Goal: Information Seeking & Learning: Check status

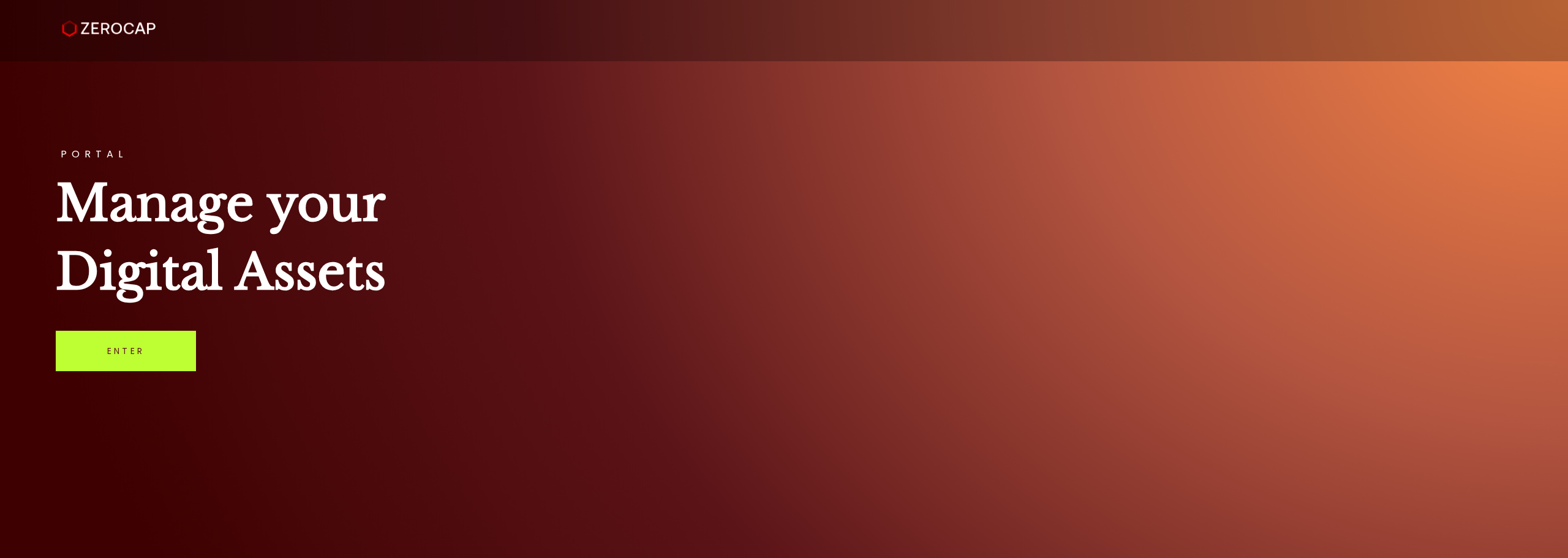
click at [120, 370] on link "Enter" at bounding box center [125, 351] width 141 height 40
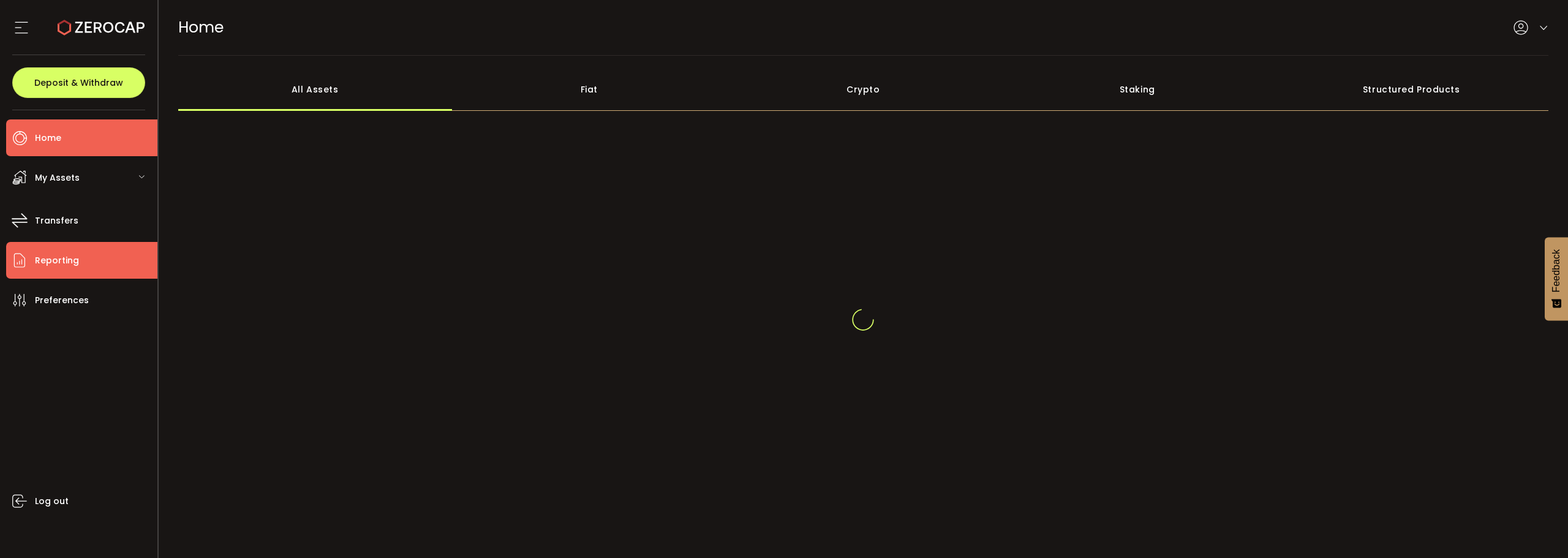
click at [112, 254] on li "Reporting" at bounding box center [81, 260] width 151 height 37
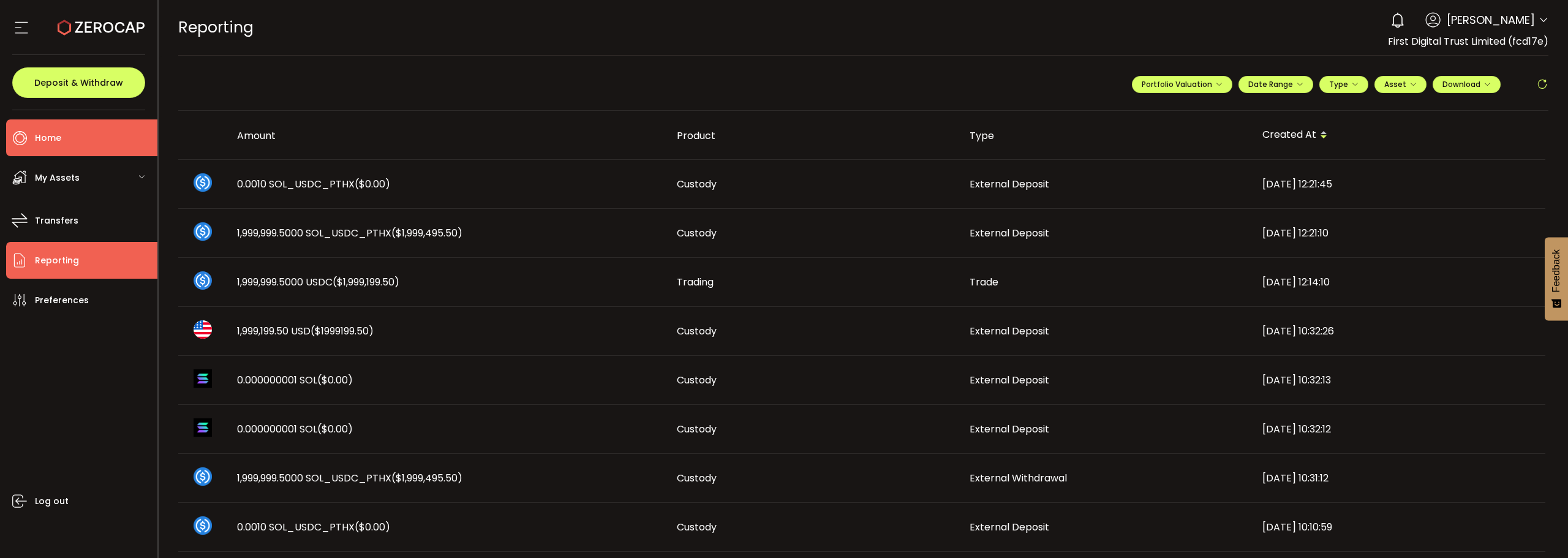
click at [63, 125] on li "Home" at bounding box center [81, 138] width 151 height 37
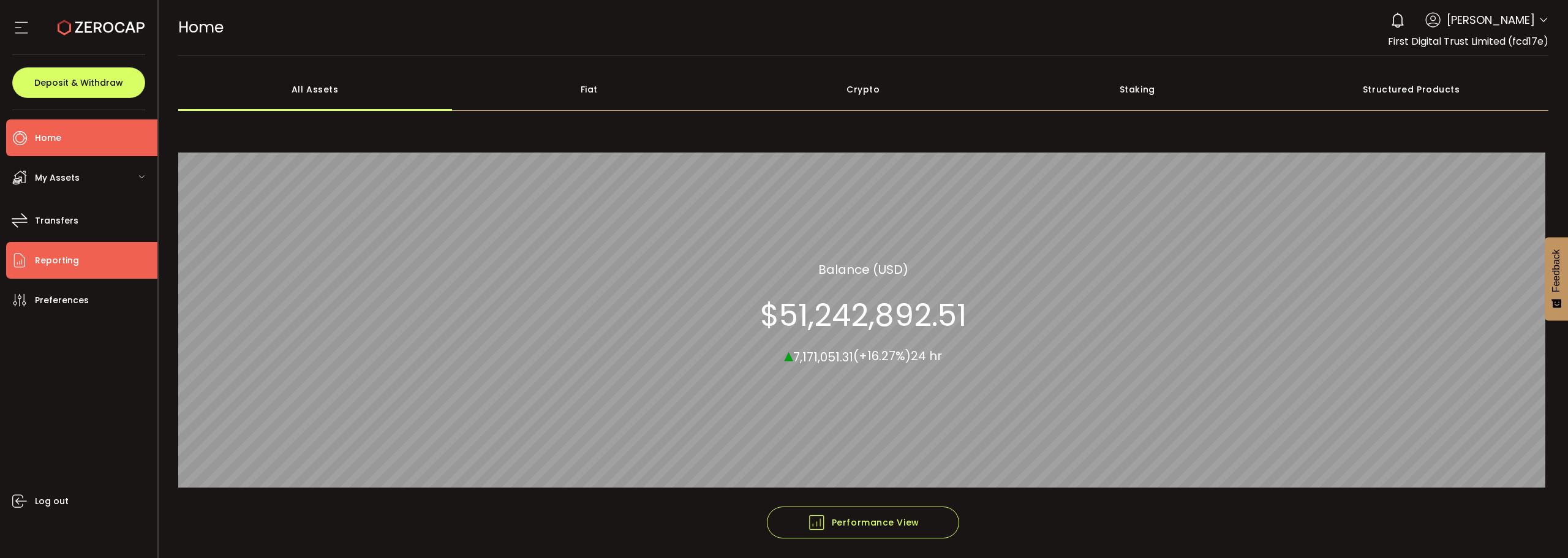
click at [66, 261] on span "Reporting" at bounding box center [56, 260] width 44 height 18
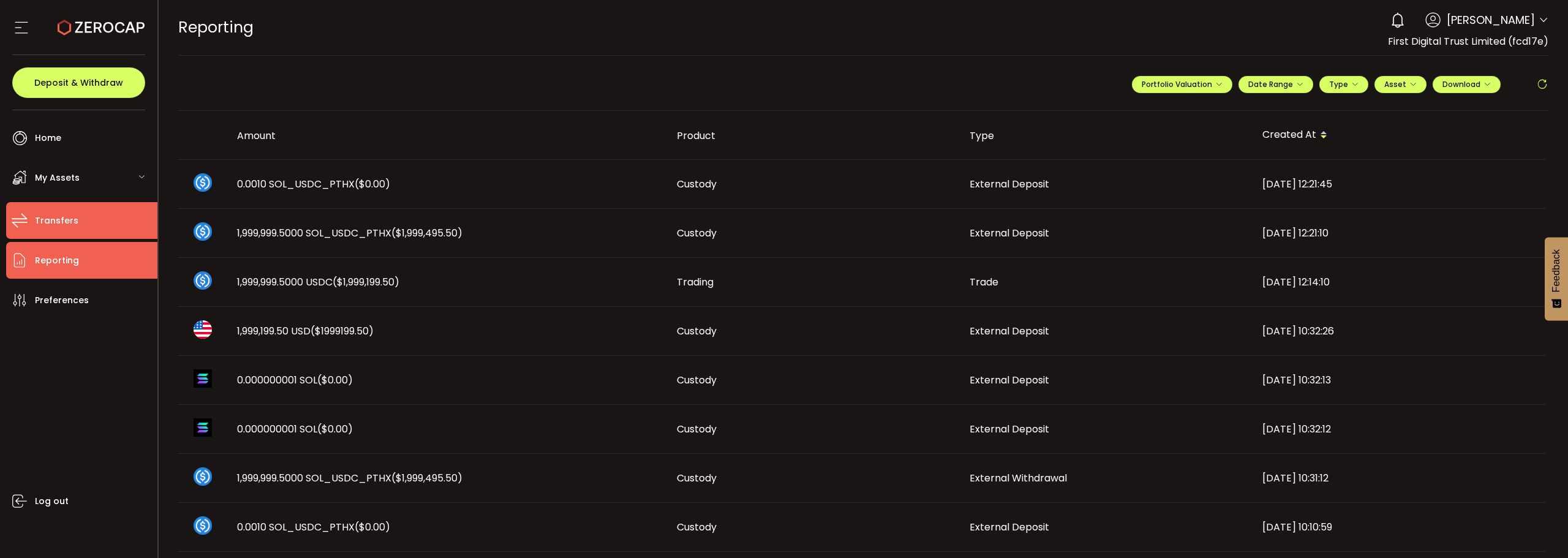
click at [84, 226] on li "Transfers" at bounding box center [81, 220] width 151 height 37
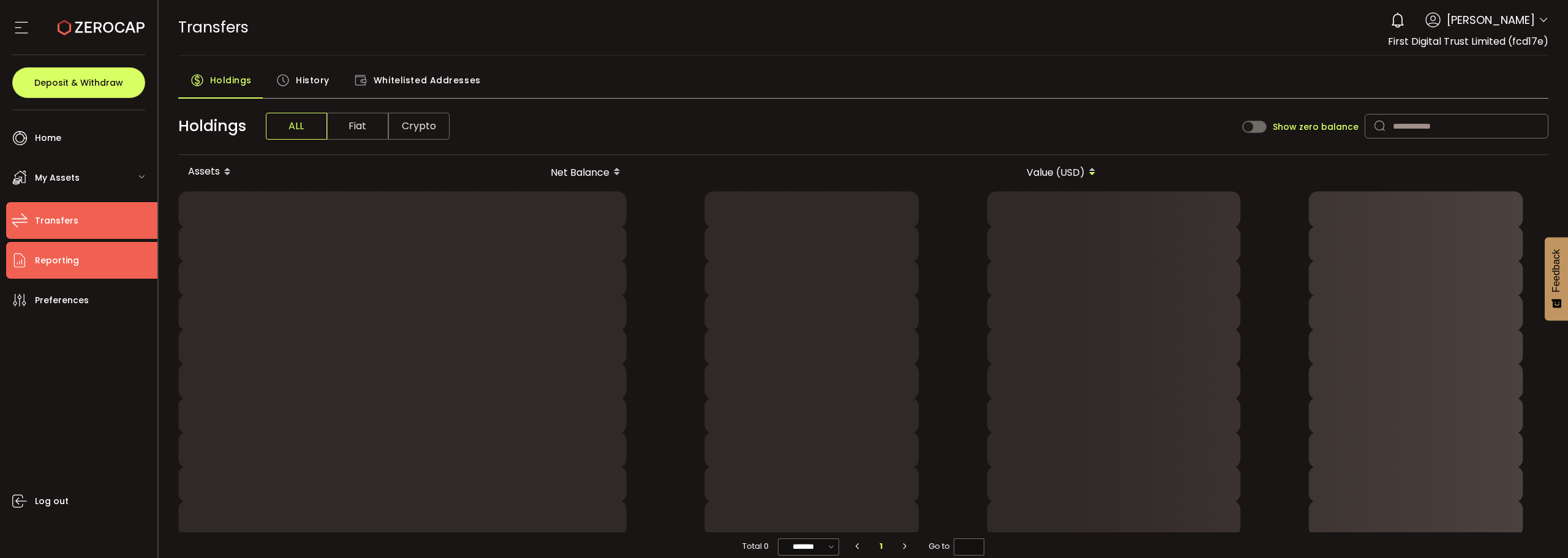
click at [68, 272] on li "Reporting" at bounding box center [81, 260] width 151 height 37
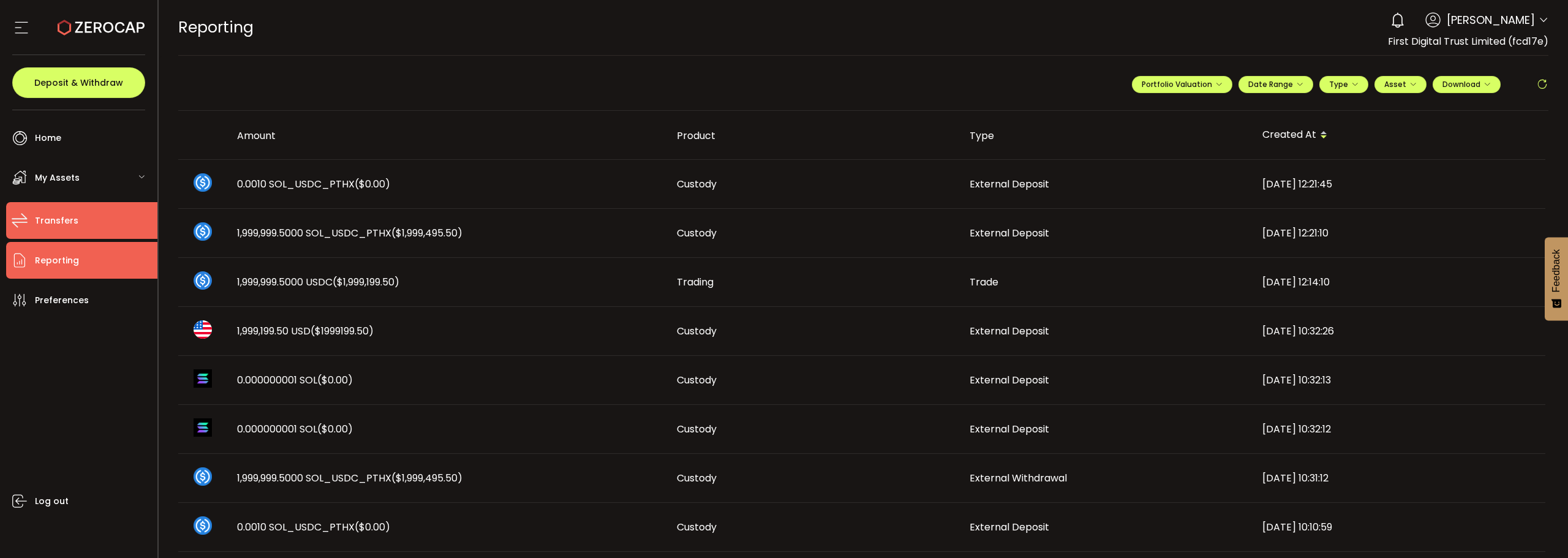
click at [88, 231] on li "Transfers" at bounding box center [81, 220] width 151 height 37
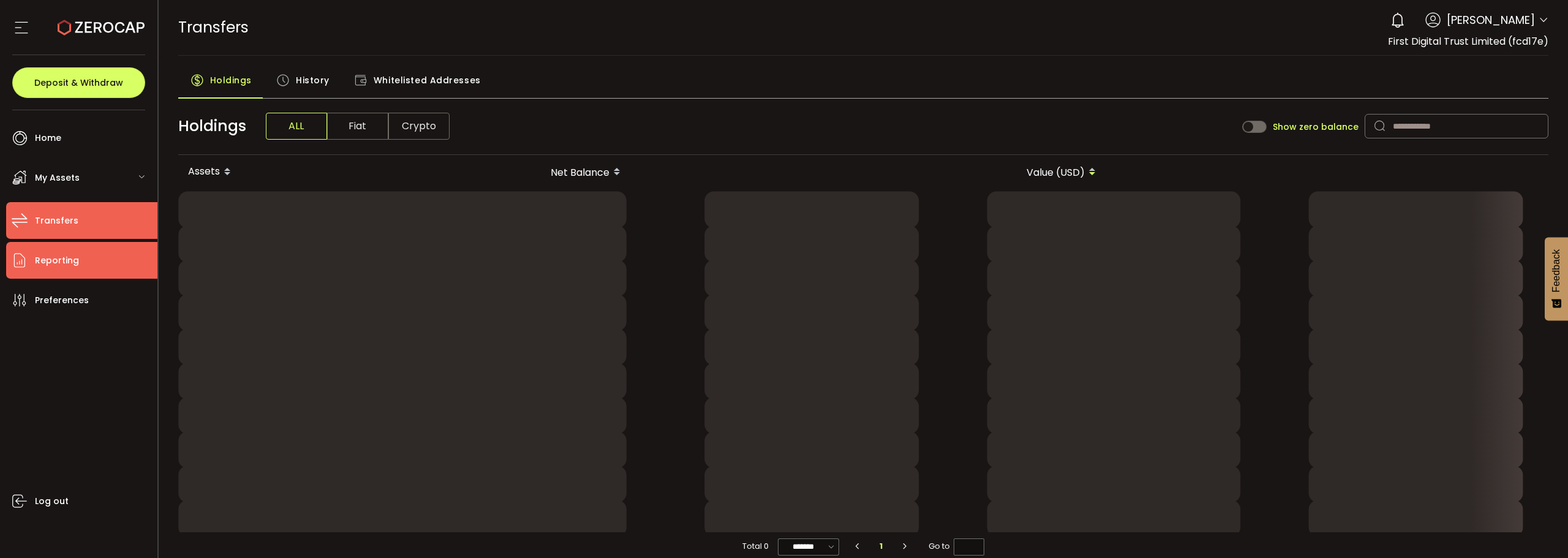
click at [81, 253] on li "Reporting" at bounding box center [81, 260] width 151 height 37
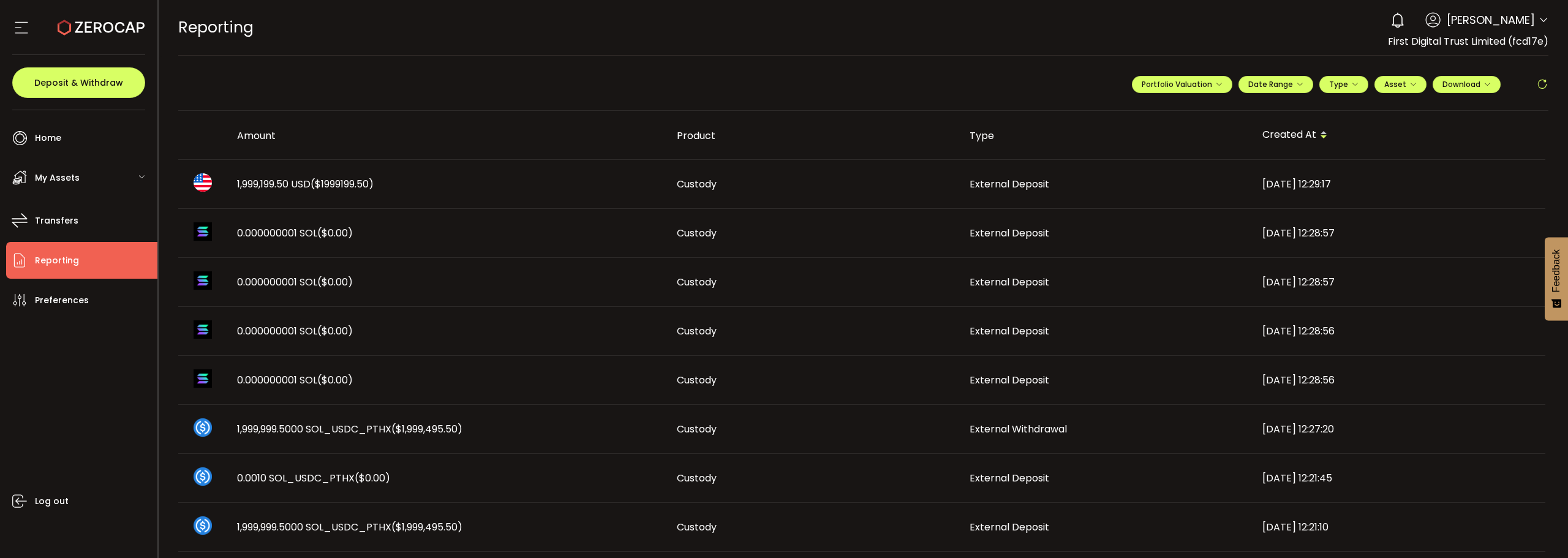
click at [329, 177] on span "($1999199.50)" at bounding box center [342, 185] width 63 height 14
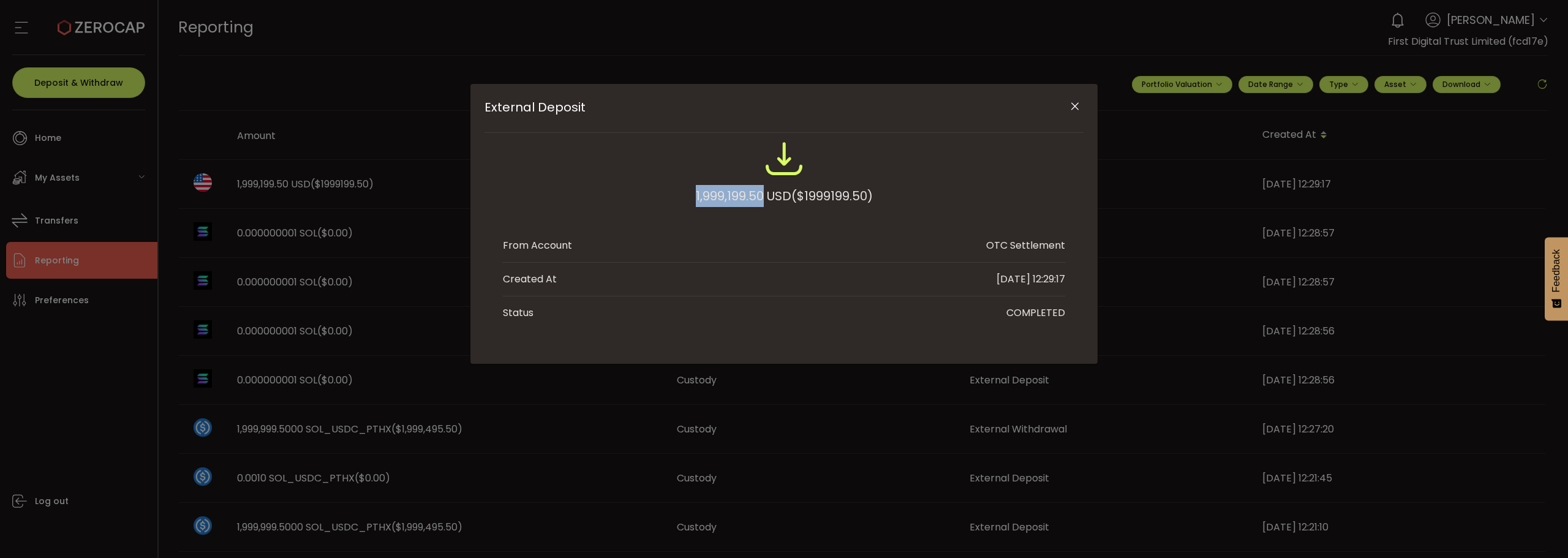
drag, startPoint x: 691, startPoint y: 201, endPoint x: 758, endPoint y: 197, distance: 67.1
click at [758, 197] on div "1,999,199.50 USD ($1999199.50)" at bounding box center [784, 179] width 562 height 80
copy div "1,999,199.50"
click at [1079, 108] on icon "Close" at bounding box center [1074, 106] width 12 height 12
